Goal: Information Seeking & Learning: Stay updated

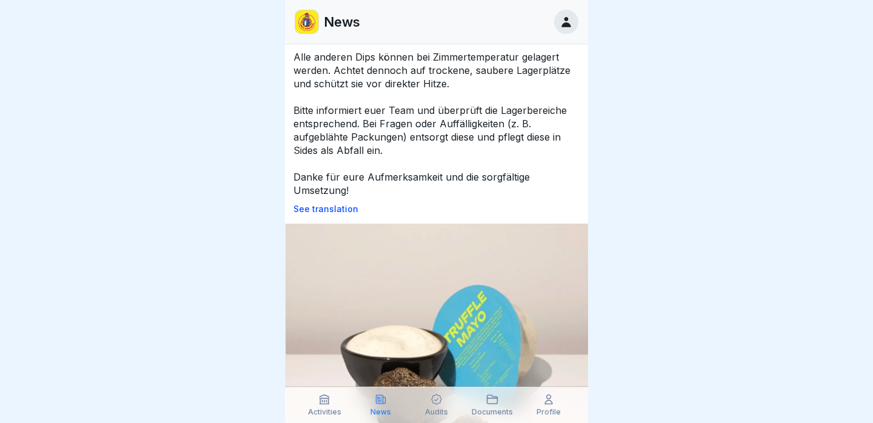
scroll to position [263, 0]
click at [294, 94] on p "‼️Wichtiger Hinweis für alle Store: Truffle Dip richtig lagern‼️ Liebe Store Ma…" at bounding box center [437, 16] width 286 height 360
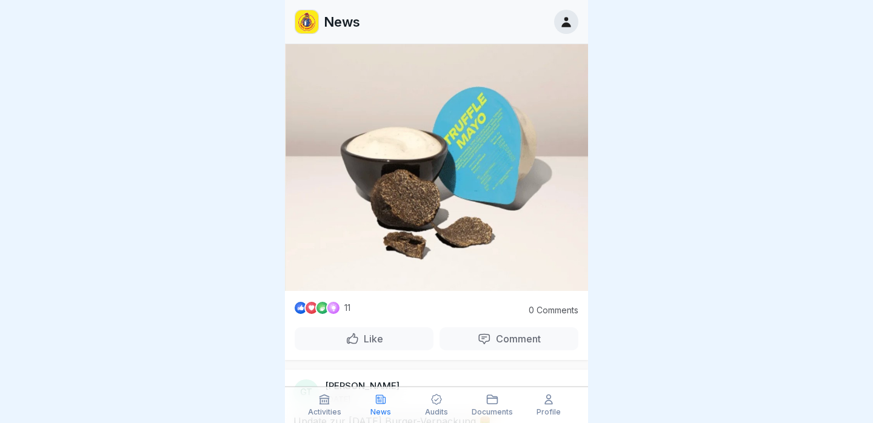
scroll to position [592, 0]
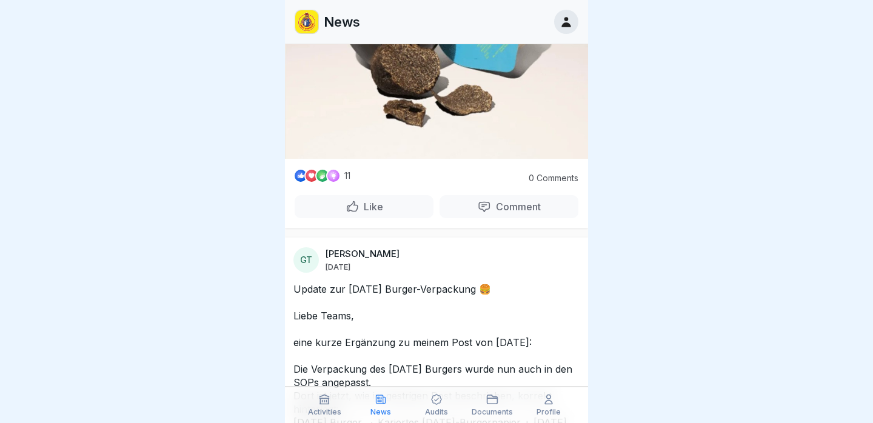
click at [367, 218] on div "Like" at bounding box center [364, 206] width 139 height 23
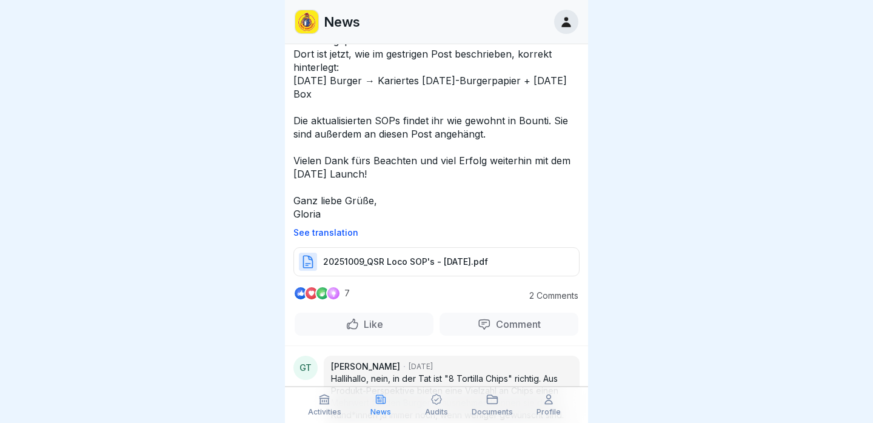
scroll to position [935, 0]
click at [429, 220] on p "Update zur [DATE] Burger-Verpackung 🍔 Liebe Teams, eine kurze Ergänzung zu mein…" at bounding box center [437, 80] width 286 height 280
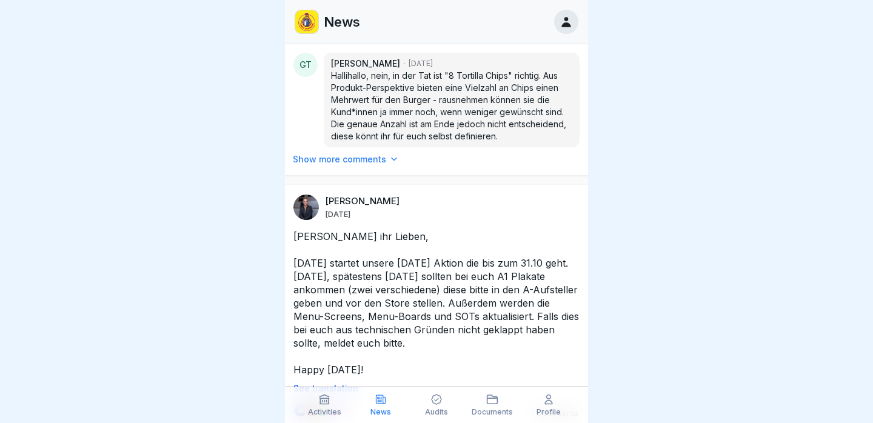
scroll to position [1238, 0]
click at [338, 165] on p "Show more comments" at bounding box center [339, 159] width 93 height 12
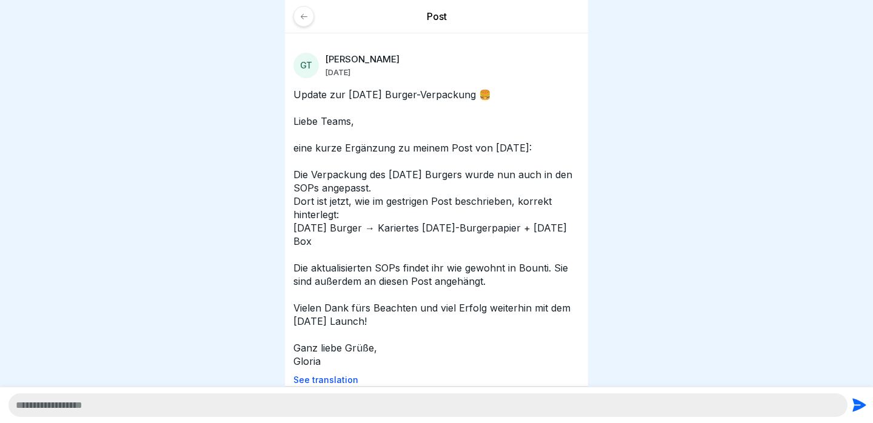
click at [301, 13] on icon at bounding box center [304, 16] width 9 height 9
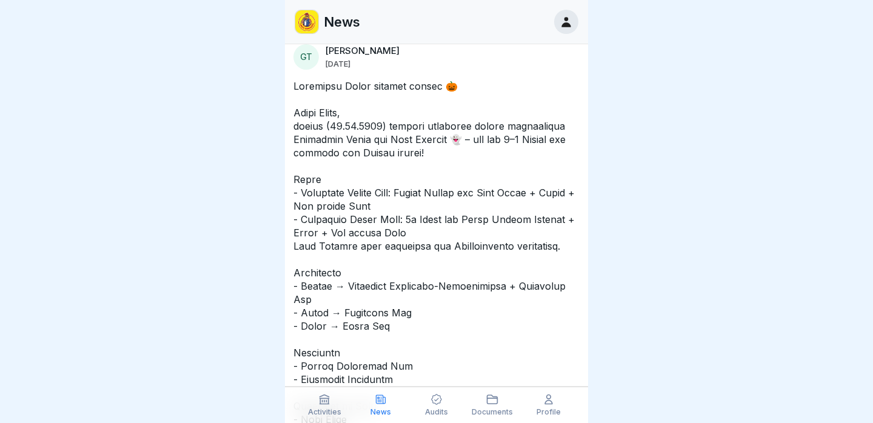
scroll to position [1830, 0]
